Goal: Task Accomplishment & Management: Manage account settings

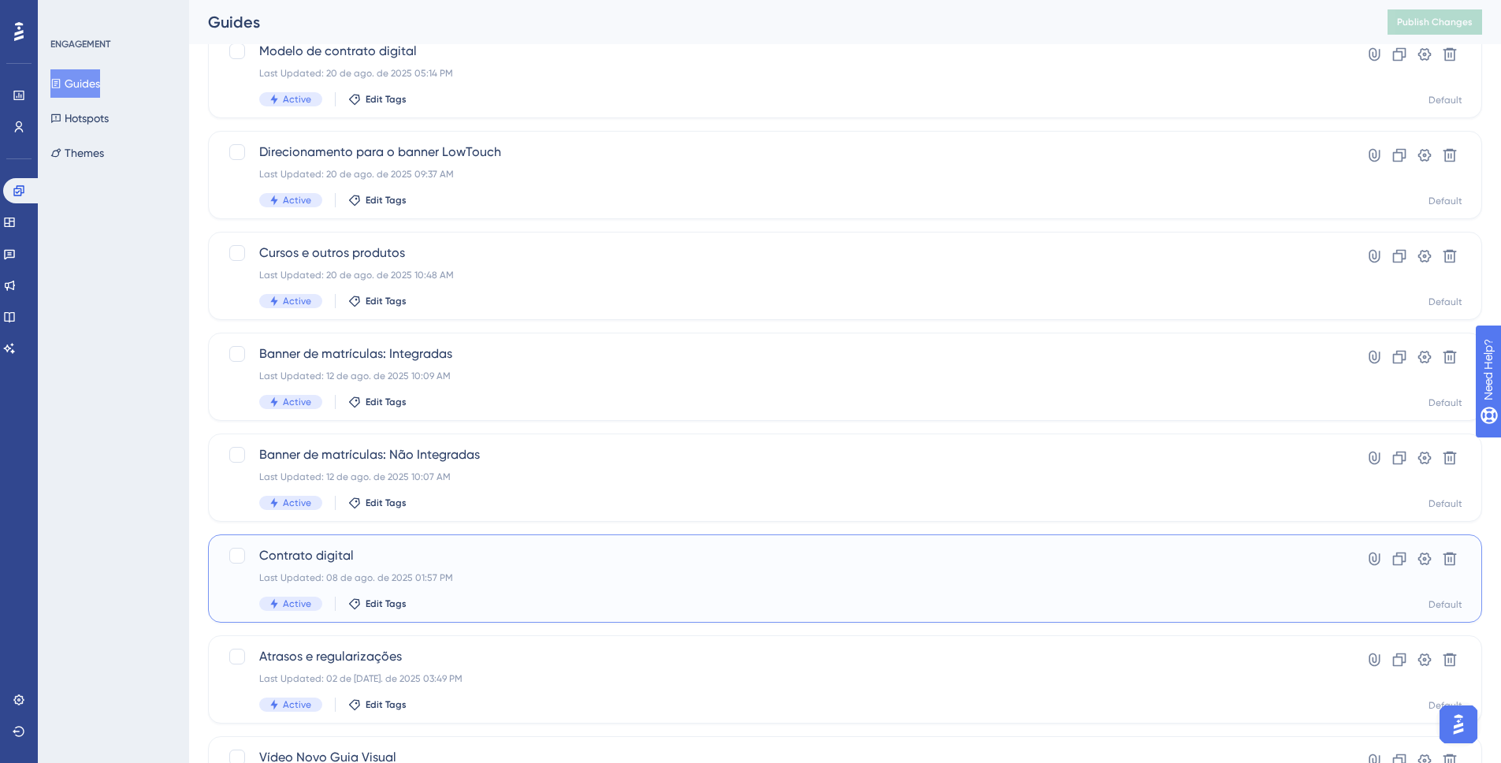
click at [497, 569] on div "Contrato digital Last Updated: 08 de ago. de 2025 01:57 PM Active Edit Tags" at bounding box center [782, 578] width 1046 height 65
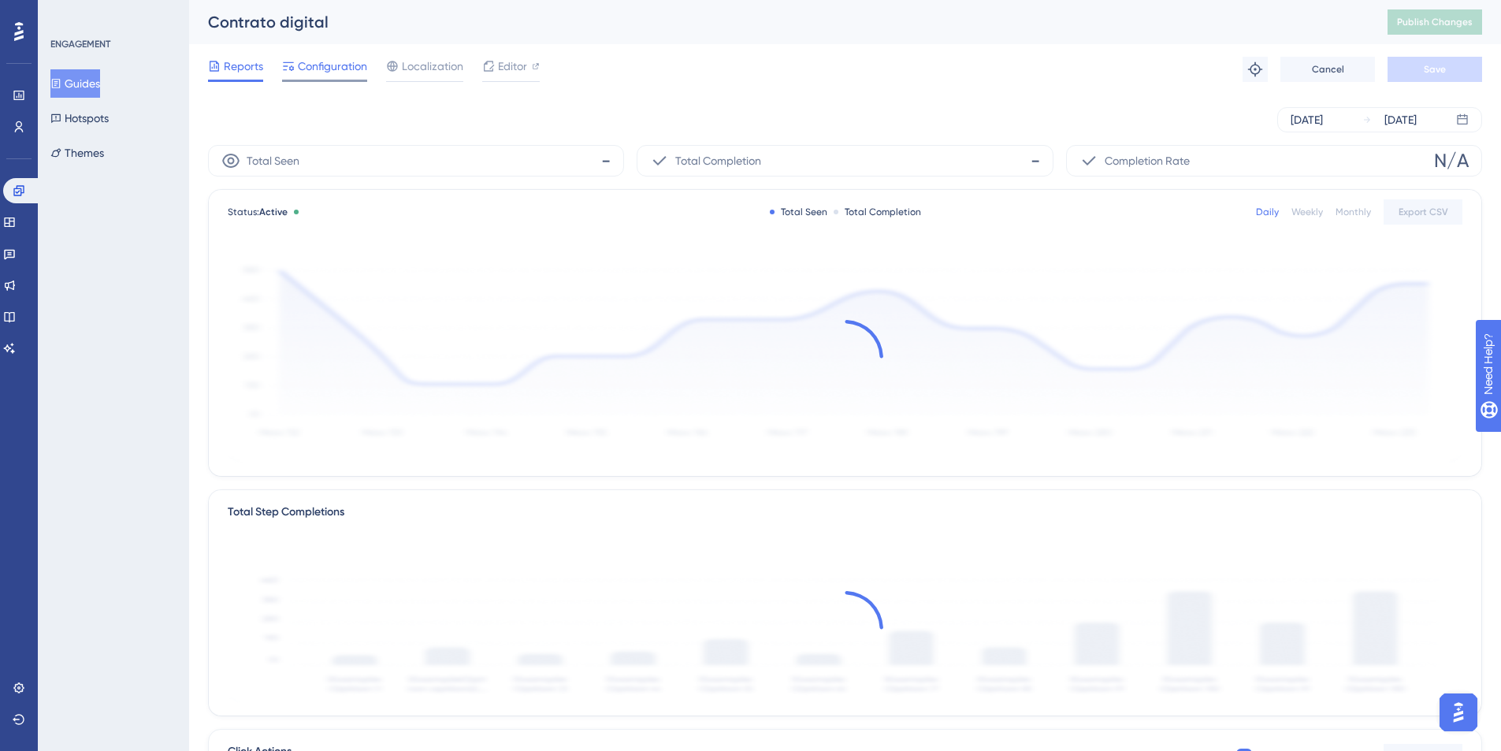
click at [346, 67] on span "Configuration" at bounding box center [332, 66] width 69 height 19
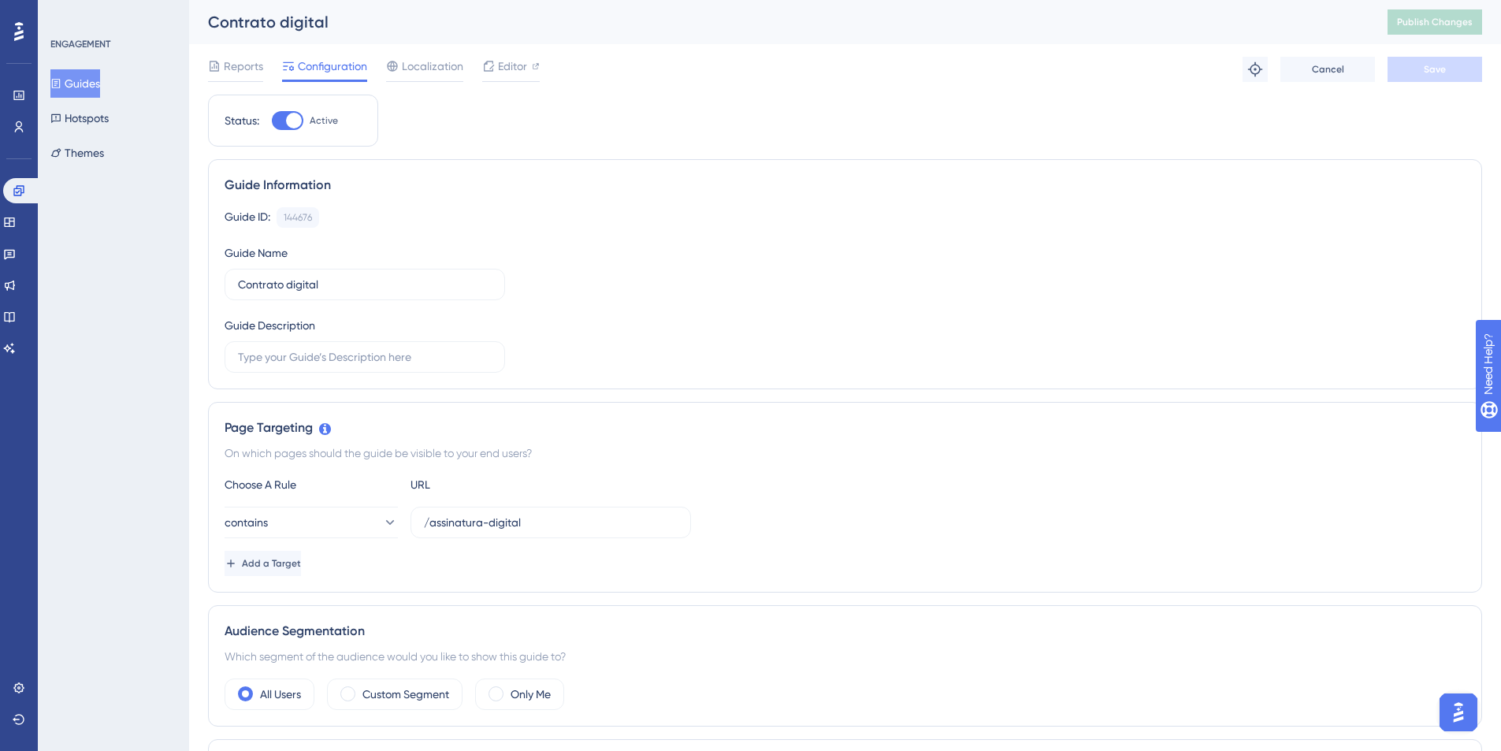
click at [294, 119] on div at bounding box center [294, 121] width 16 height 16
click at [272, 121] on input "Active" at bounding box center [271, 121] width 1 height 1
checkbox input "false"
click at [1424, 76] on button "Save" at bounding box center [1435, 69] width 95 height 25
click at [1460, 24] on span "Publish Changes" at bounding box center [1435, 22] width 76 height 13
